Goal: Information Seeking & Learning: Understand process/instructions

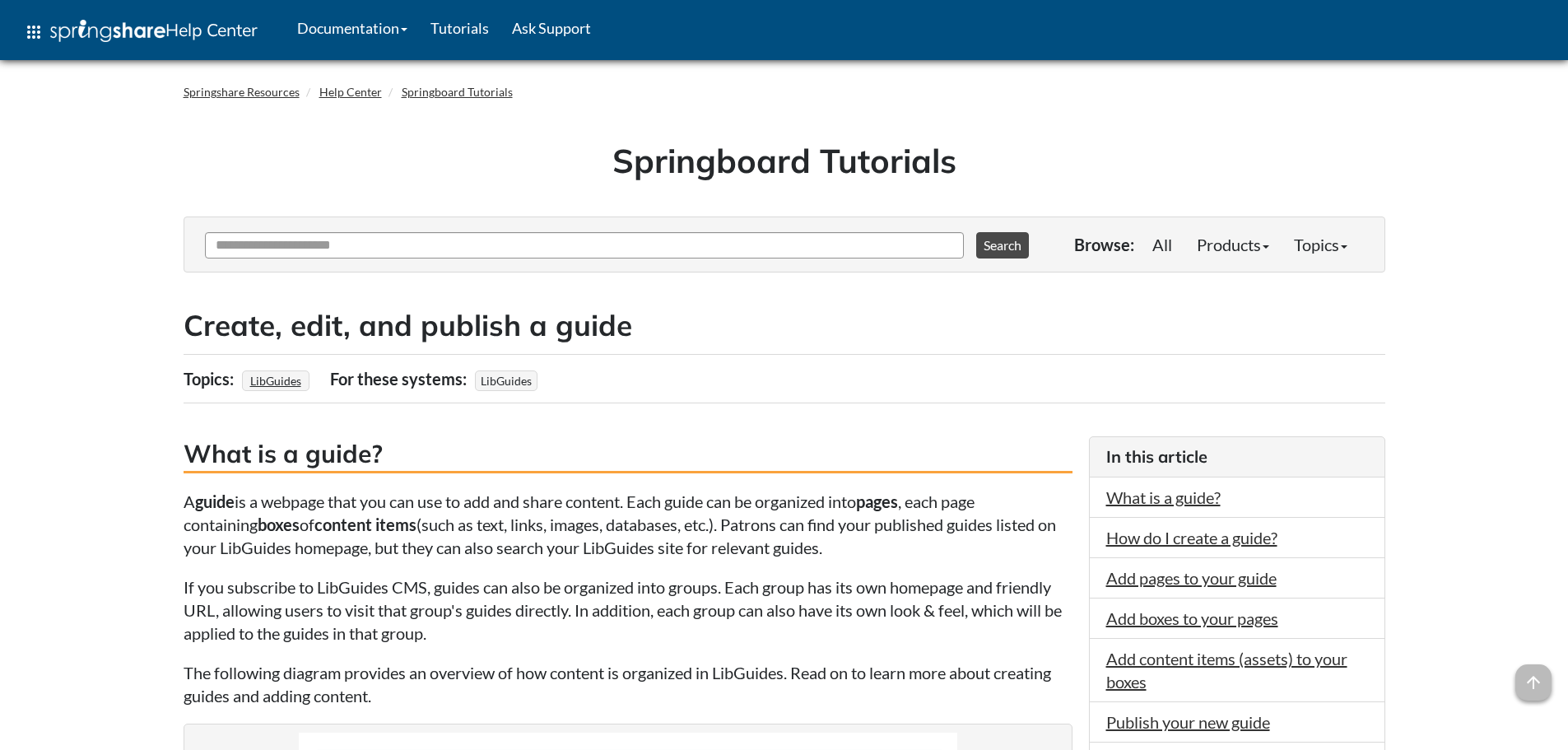
scroll to position [411, 0]
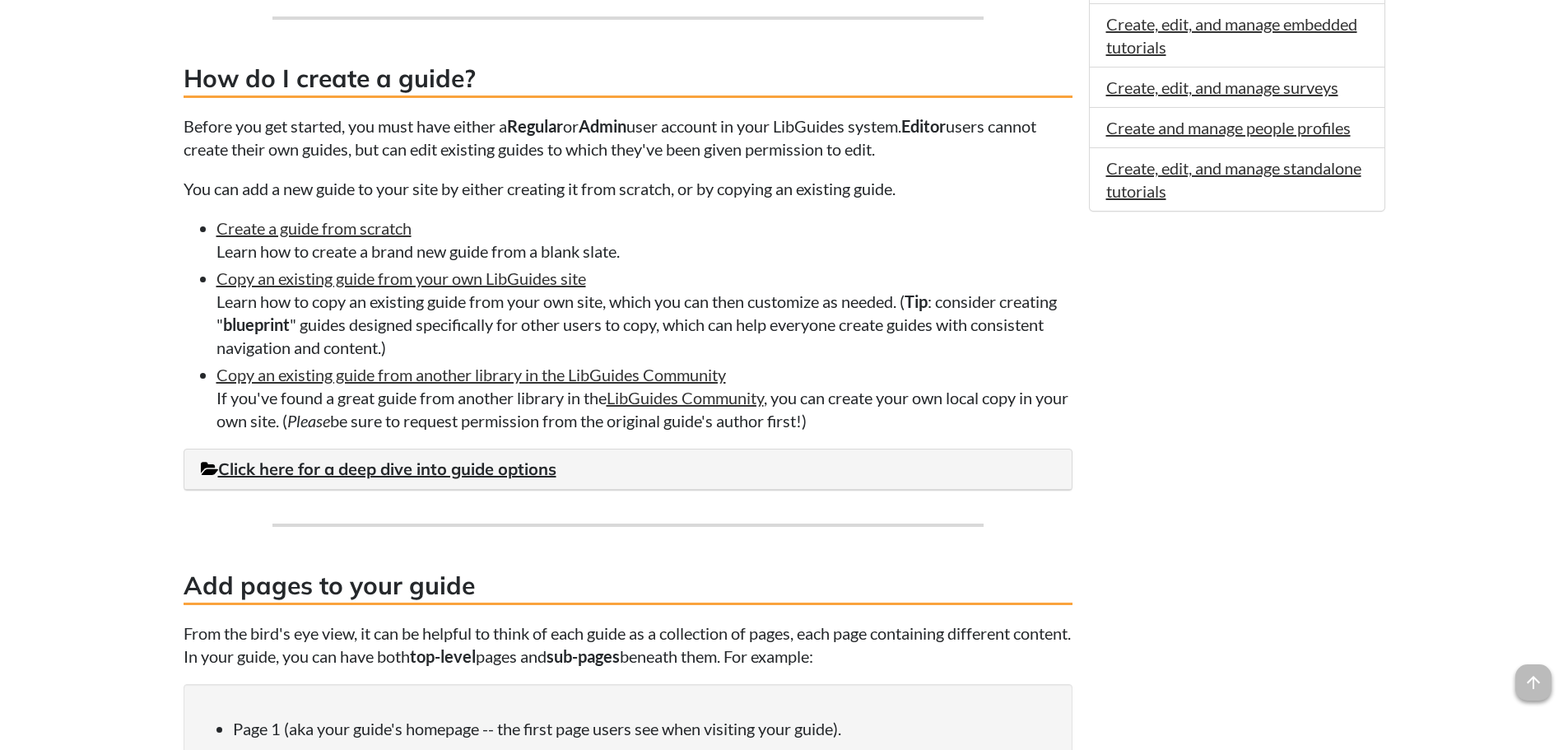
scroll to position [1152, 0]
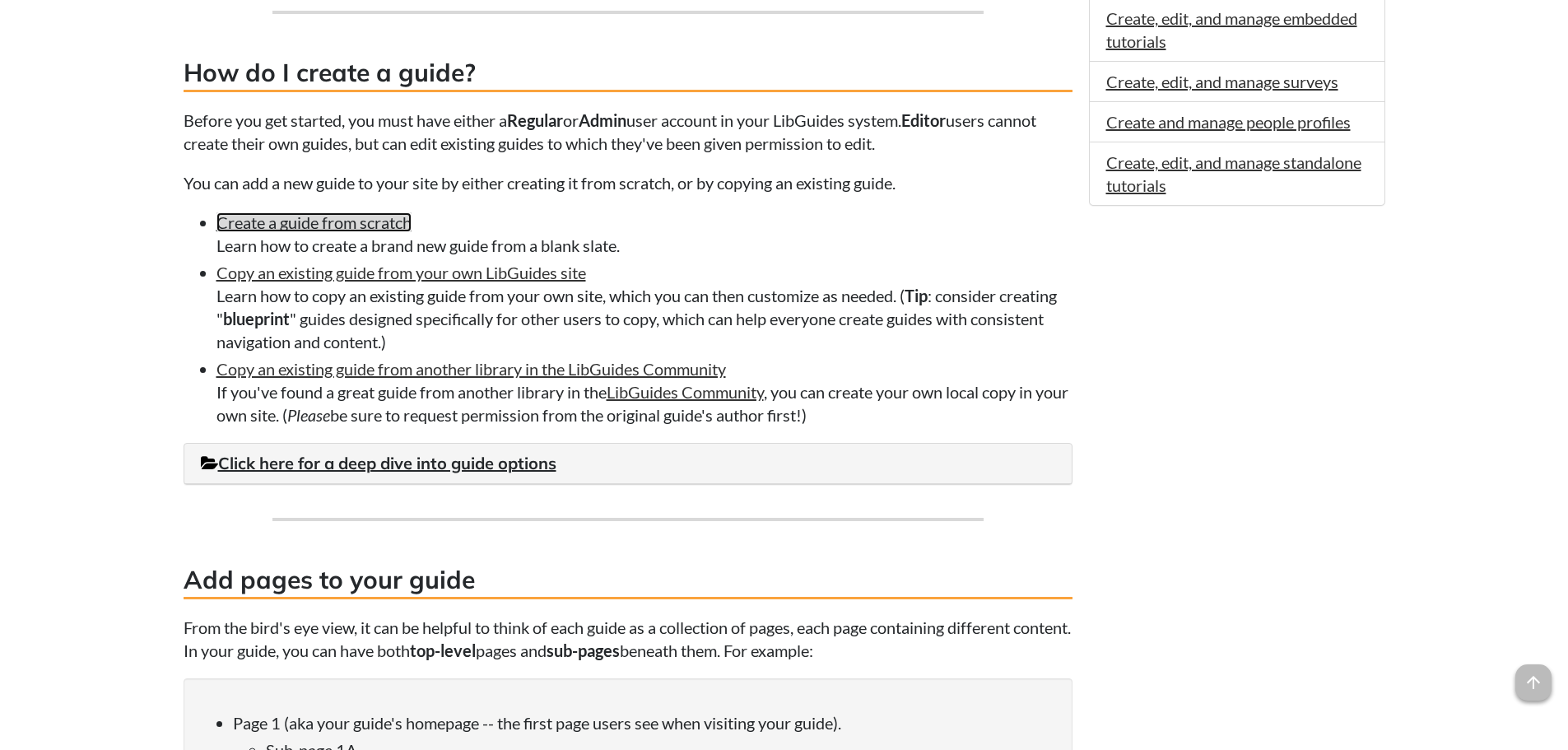
drag, startPoint x: 329, startPoint y: 224, endPoint x: 377, endPoint y: 231, distance: 48.5
click at [377, 231] on link "Create a guide from scratch" at bounding box center [313, 222] width 195 height 20
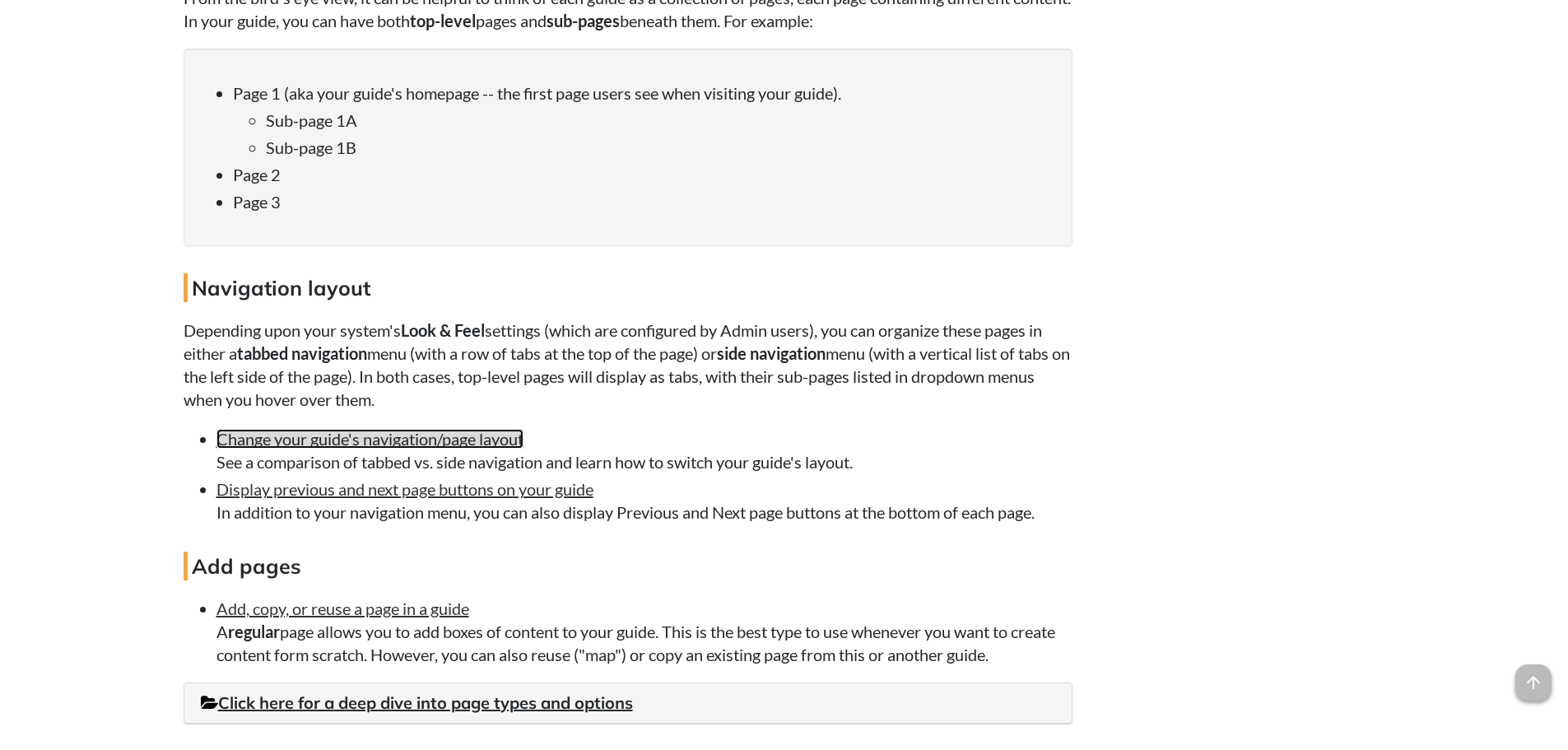
scroll to position [1893, 0]
